Goal: Task Accomplishment & Management: Manage account settings

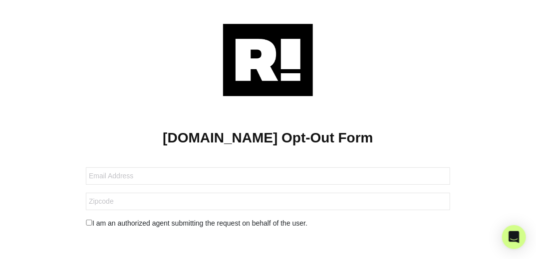
click at [89, 223] on input "checkbox" at bounding box center [89, 223] width 6 height 6
checkbox input "true"
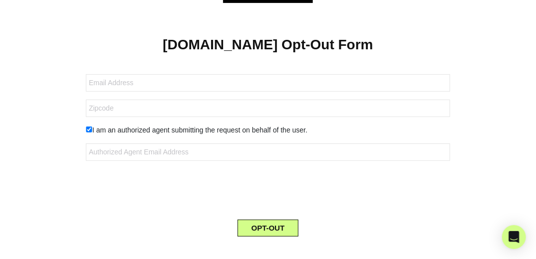
scroll to position [107, 0]
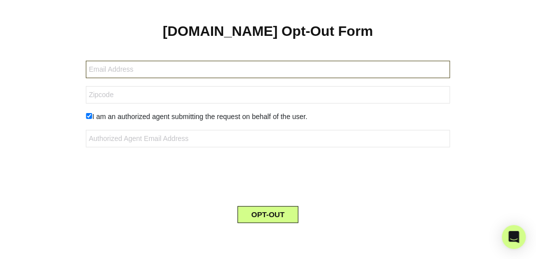
click at [137, 70] on input "text" at bounding box center [268, 69] width 364 height 17
type input "sasmith2366@hotmail.com"
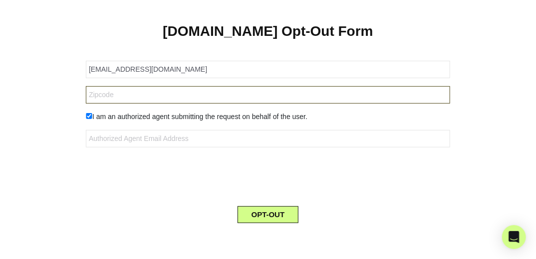
click at [152, 100] on input "text" at bounding box center [268, 94] width 364 height 17
type input "22735"
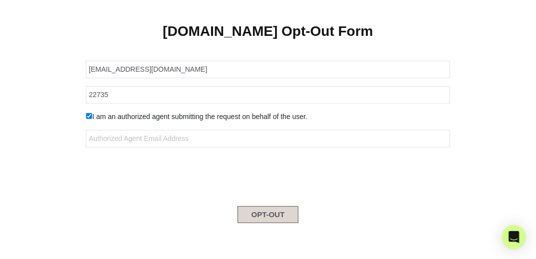
click at [281, 211] on button "OPT-OUT" at bounding box center [268, 215] width 61 height 17
